Goal: Obtain resource: Download file/media

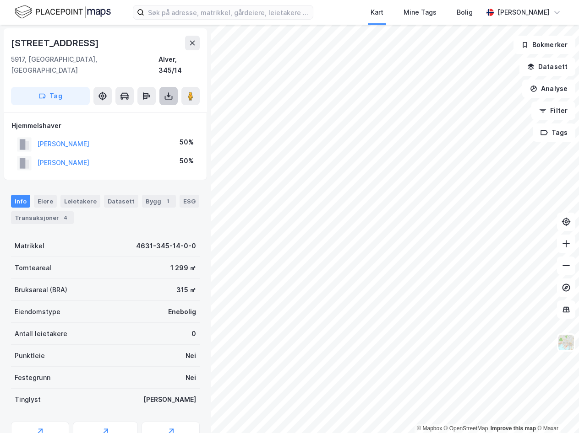
click at [170, 92] on icon at bounding box center [168, 96] width 9 height 9
click at [159, 107] on div "Last ned grunnbok" at bounding box center [128, 114] width 97 height 15
